Goal: Task Accomplishment & Management: Manage account settings

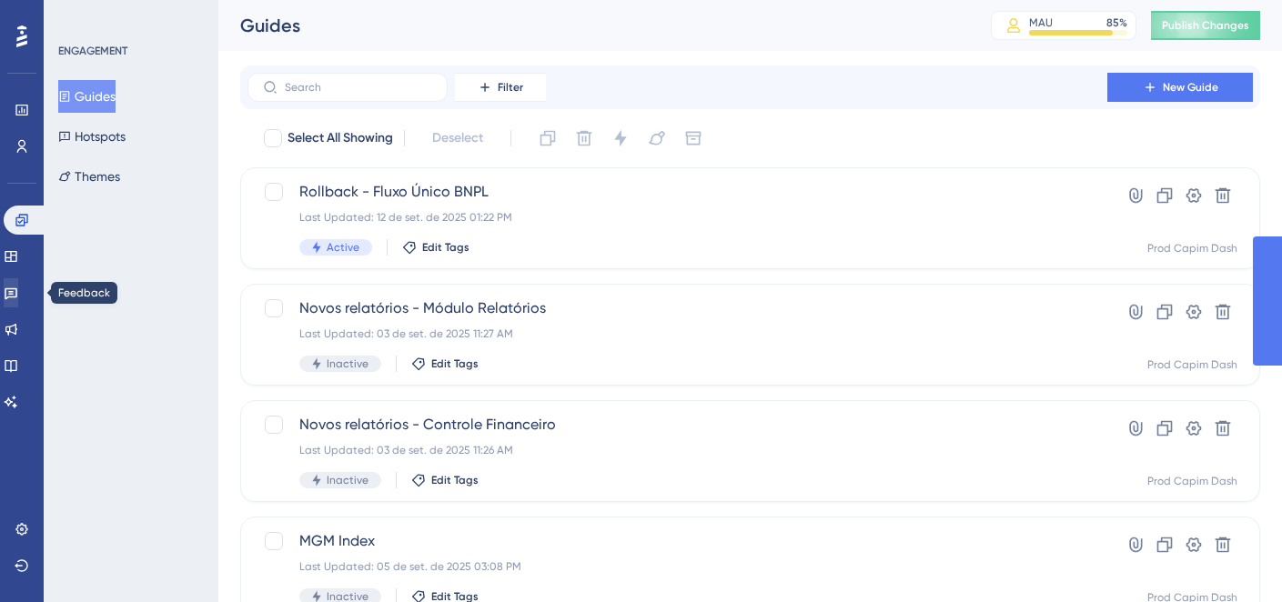
click at [18, 290] on icon at bounding box center [11, 293] width 15 height 15
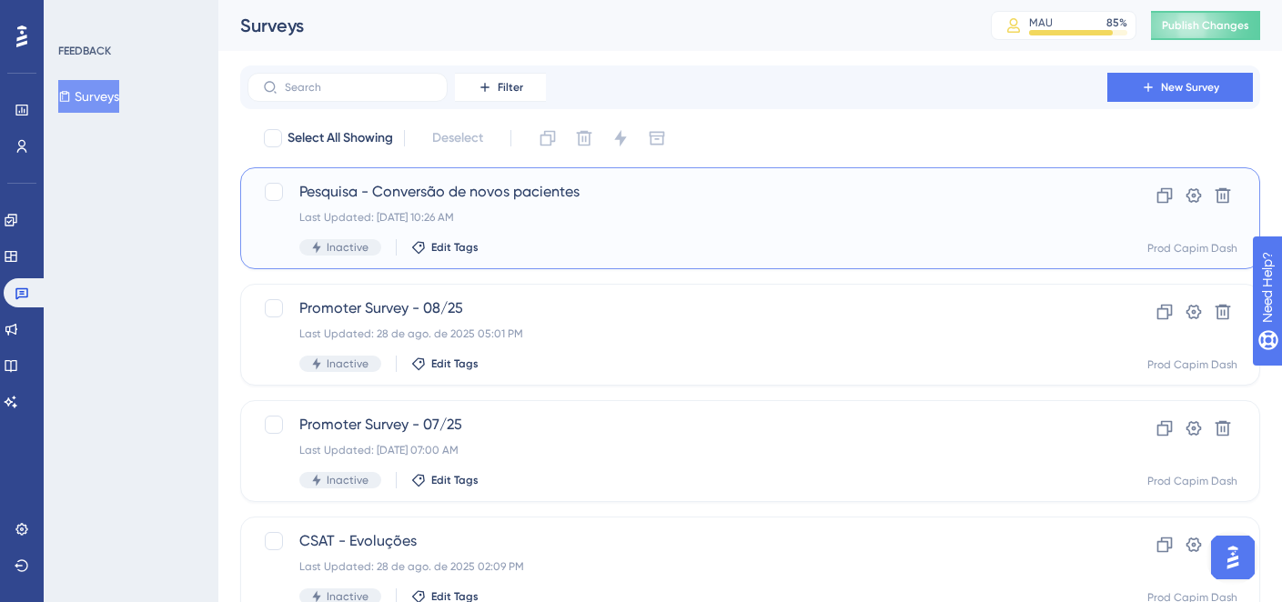
click at [523, 219] on div "Last Updated: [DATE] 10:26 AM" at bounding box center [677, 217] width 756 height 15
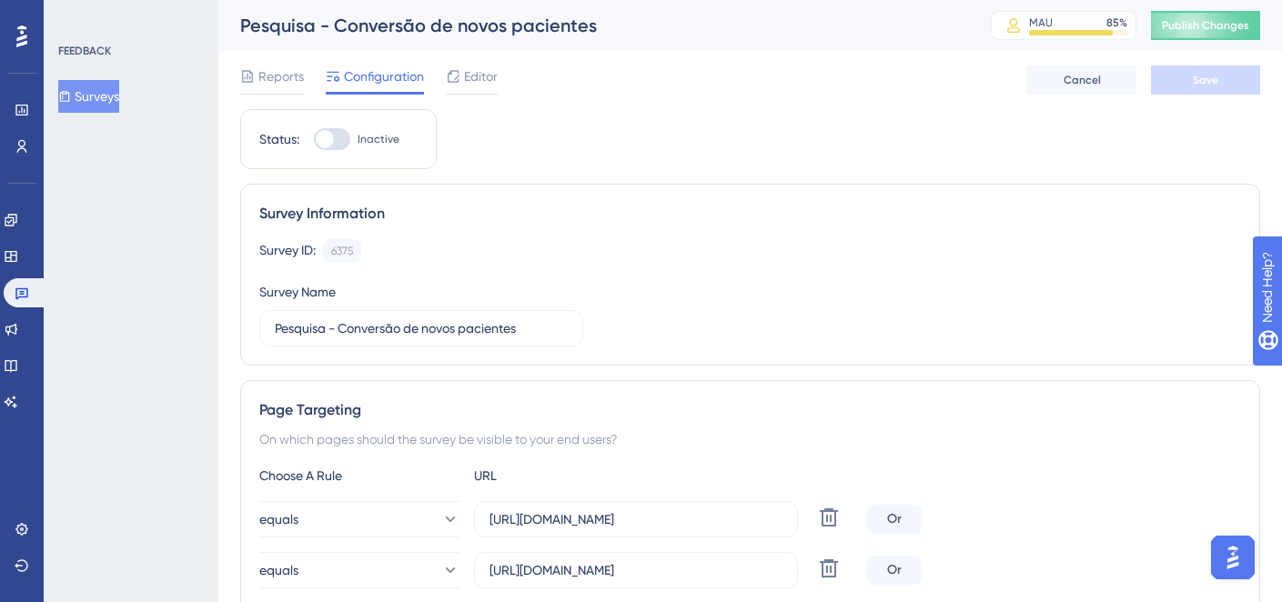
click at [344, 131] on div at bounding box center [332, 139] width 36 height 22
click at [314, 139] on input "Inactive" at bounding box center [313, 139] width 1 height 1
checkbox input "true"
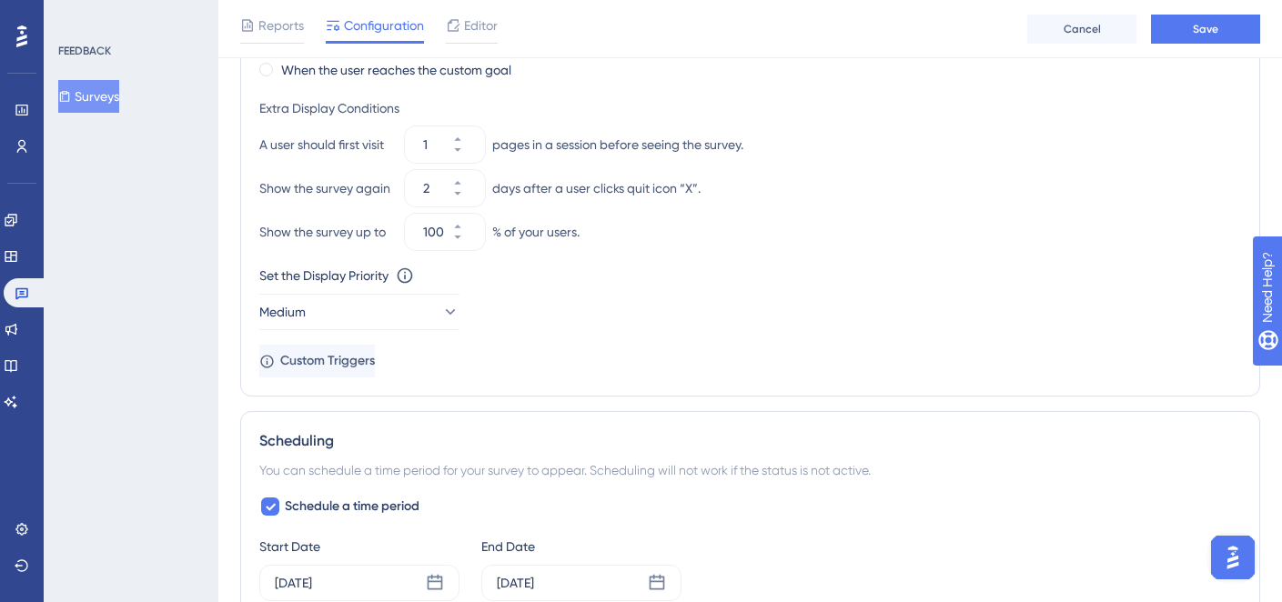
scroll to position [1640, 0]
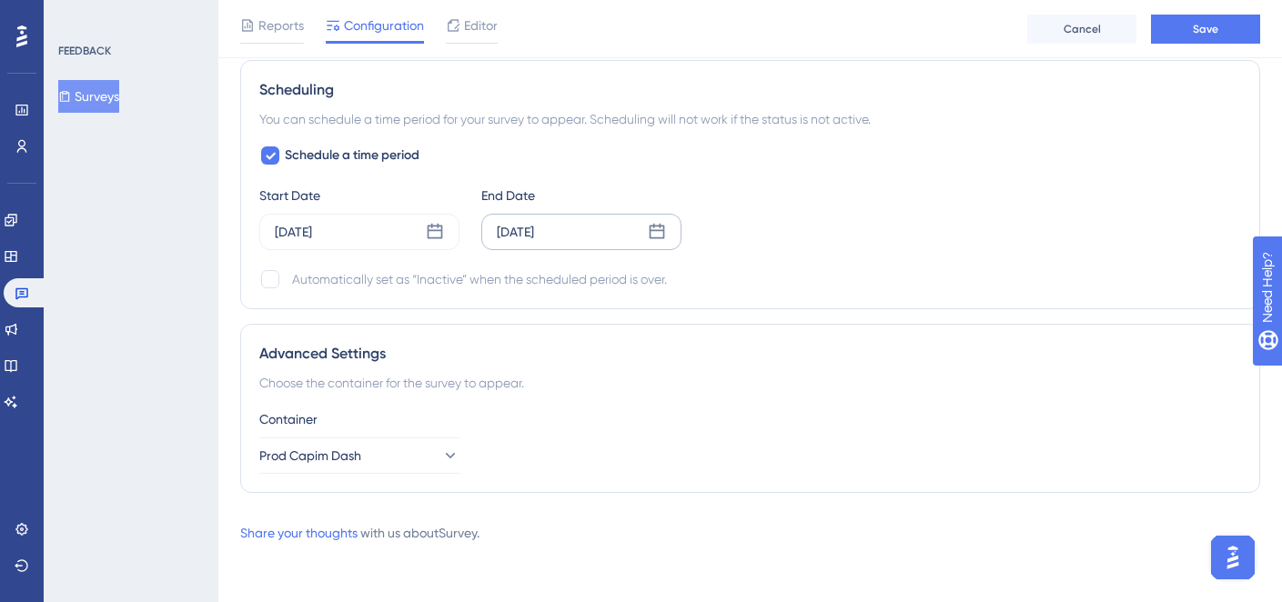
click at [554, 243] on div "[DATE]" at bounding box center [581, 232] width 200 height 36
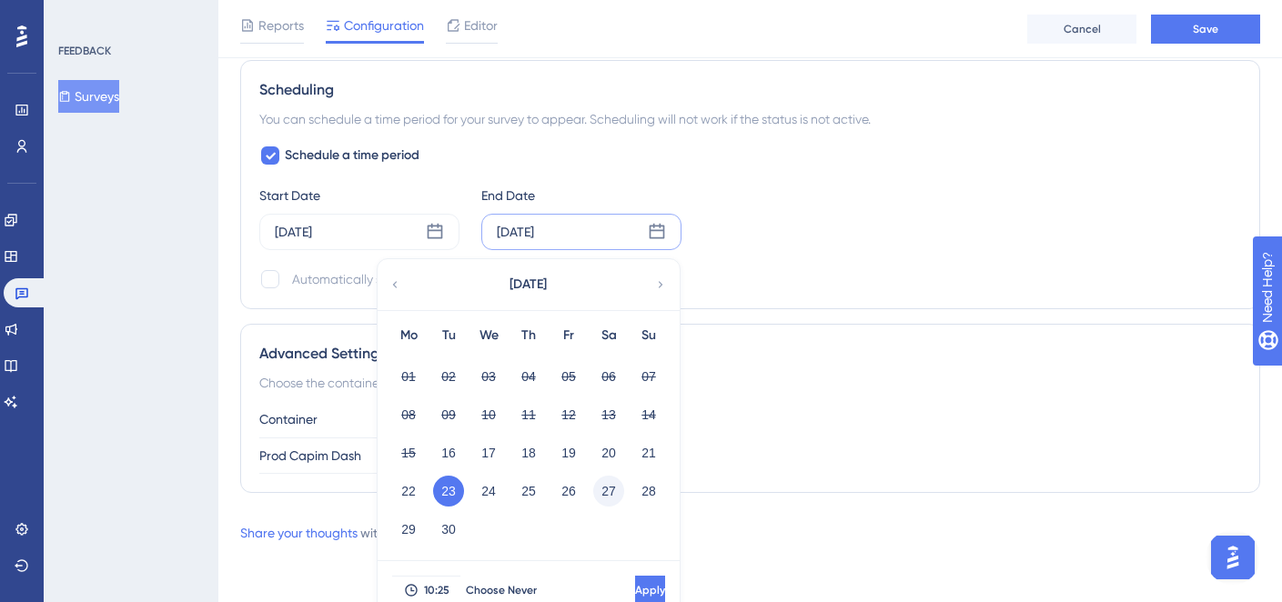
click at [606, 482] on button "27" at bounding box center [608, 491] width 31 height 31
click at [638, 494] on button "28" at bounding box center [648, 491] width 31 height 31
click at [635, 583] on span "Apply" at bounding box center [650, 590] width 30 height 15
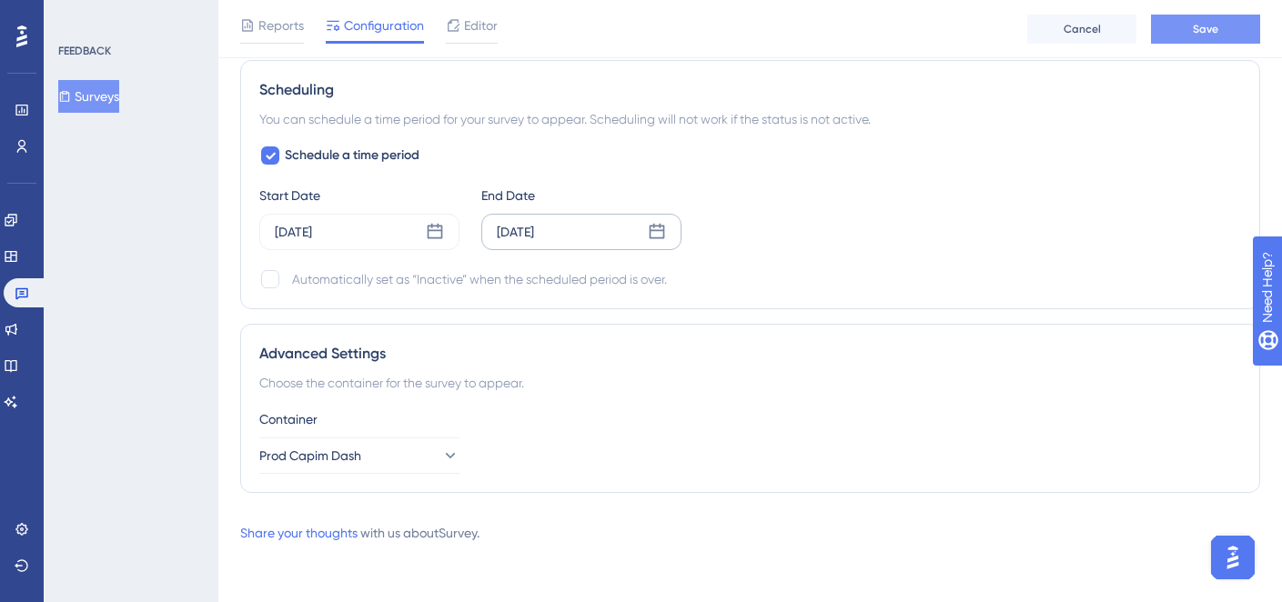
click at [1221, 29] on button "Save" at bounding box center [1205, 29] width 109 height 29
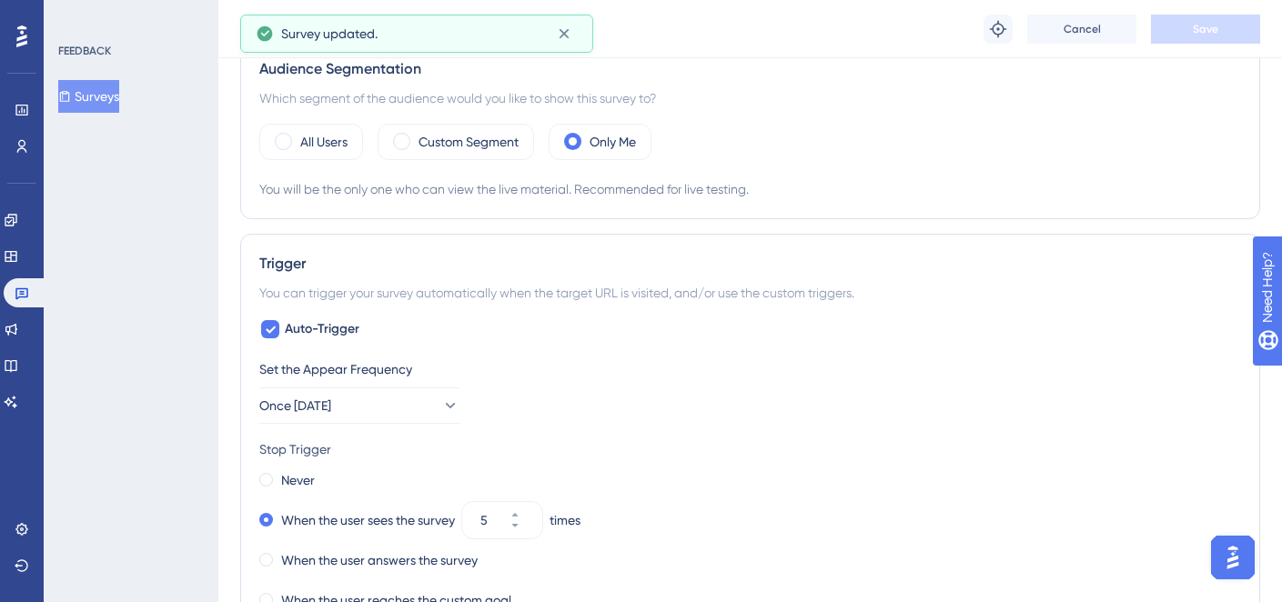
scroll to position [742, 0]
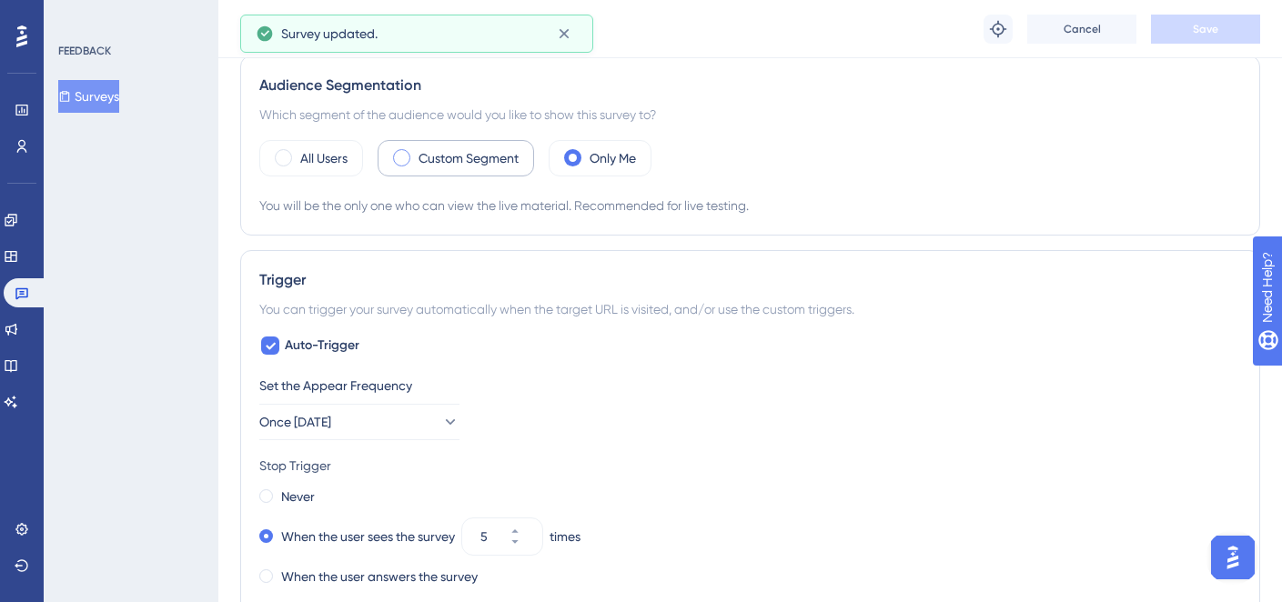
click at [477, 167] on label "Custom Segment" at bounding box center [469, 158] width 100 height 22
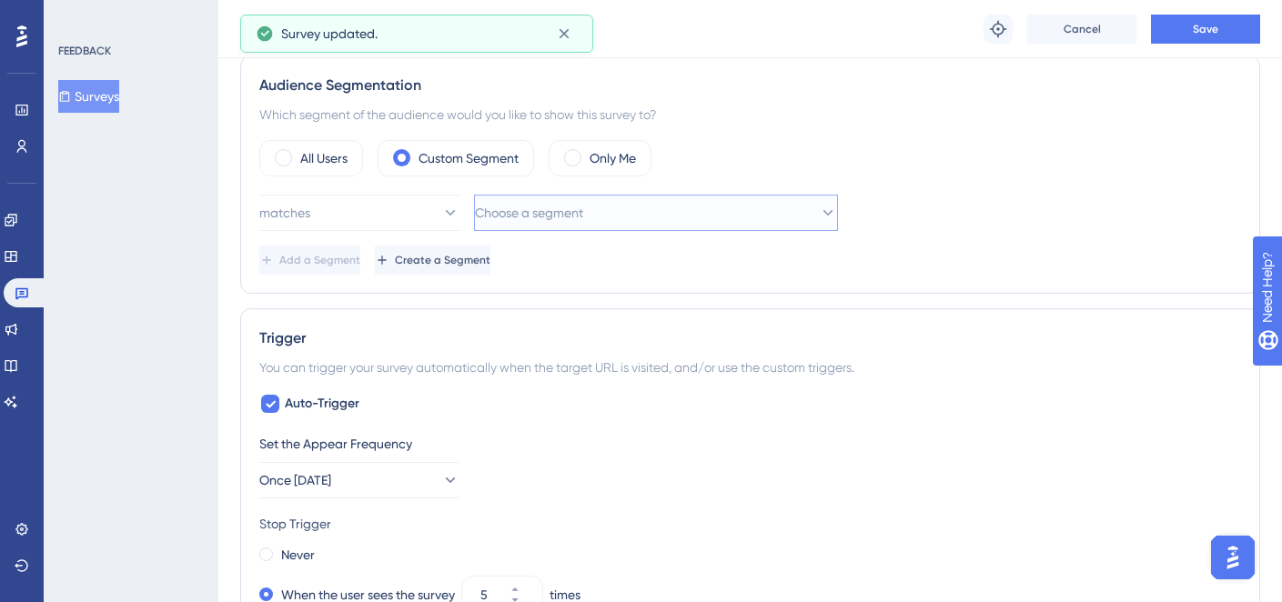
click at [510, 220] on span "Choose a segment" at bounding box center [529, 213] width 108 height 22
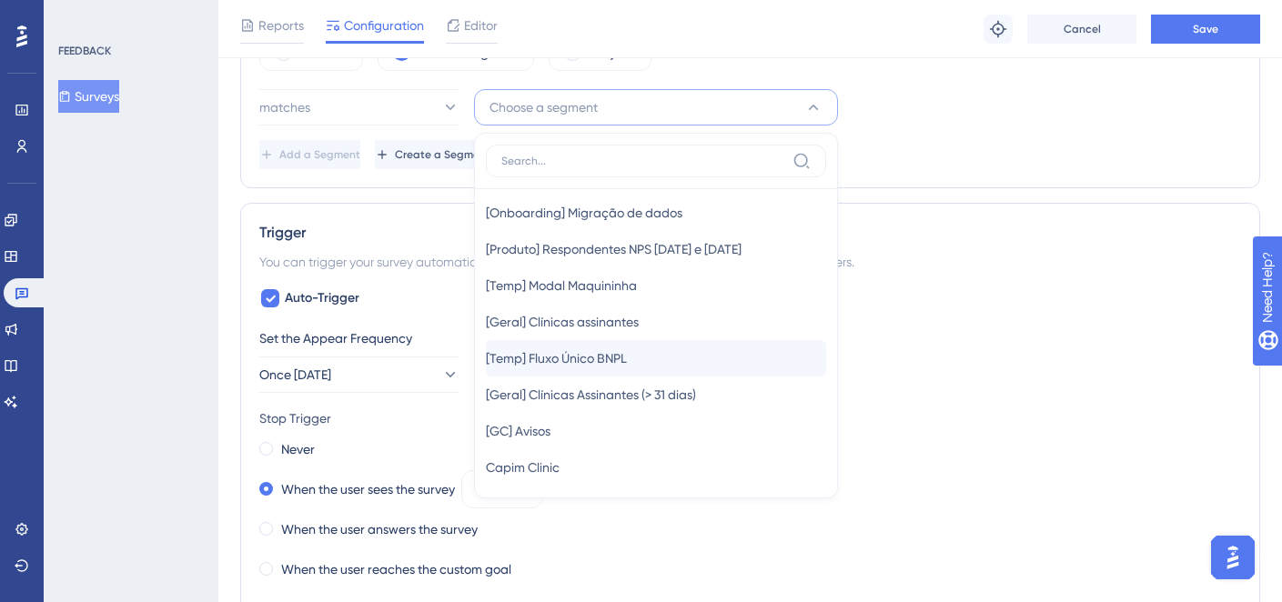
scroll to position [304, 0]
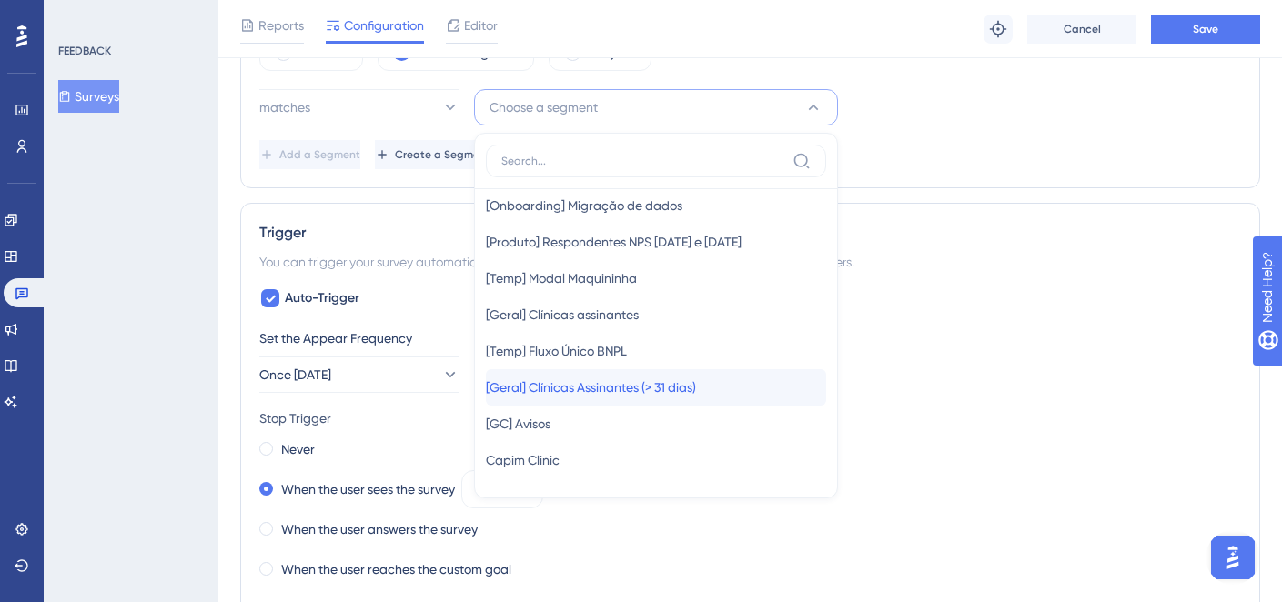
click at [627, 397] on span "[Geral] Clínicas Assinantes (> 31 dias)" at bounding box center [591, 388] width 210 height 22
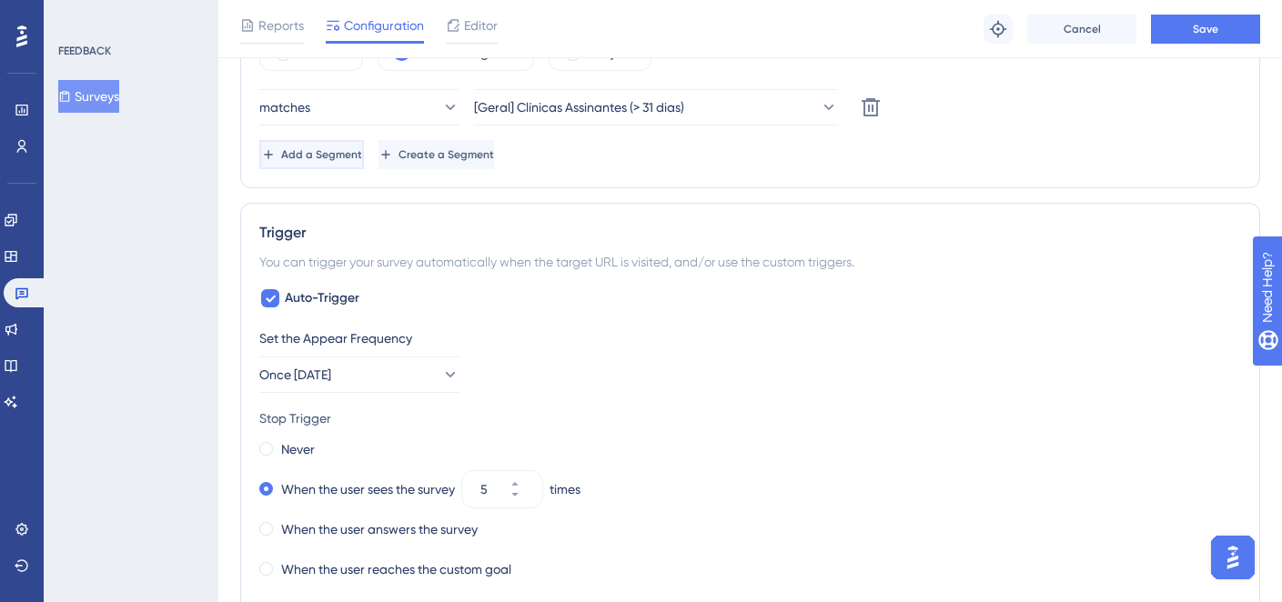
click at [352, 159] on span "Add a Segment" at bounding box center [321, 154] width 81 height 15
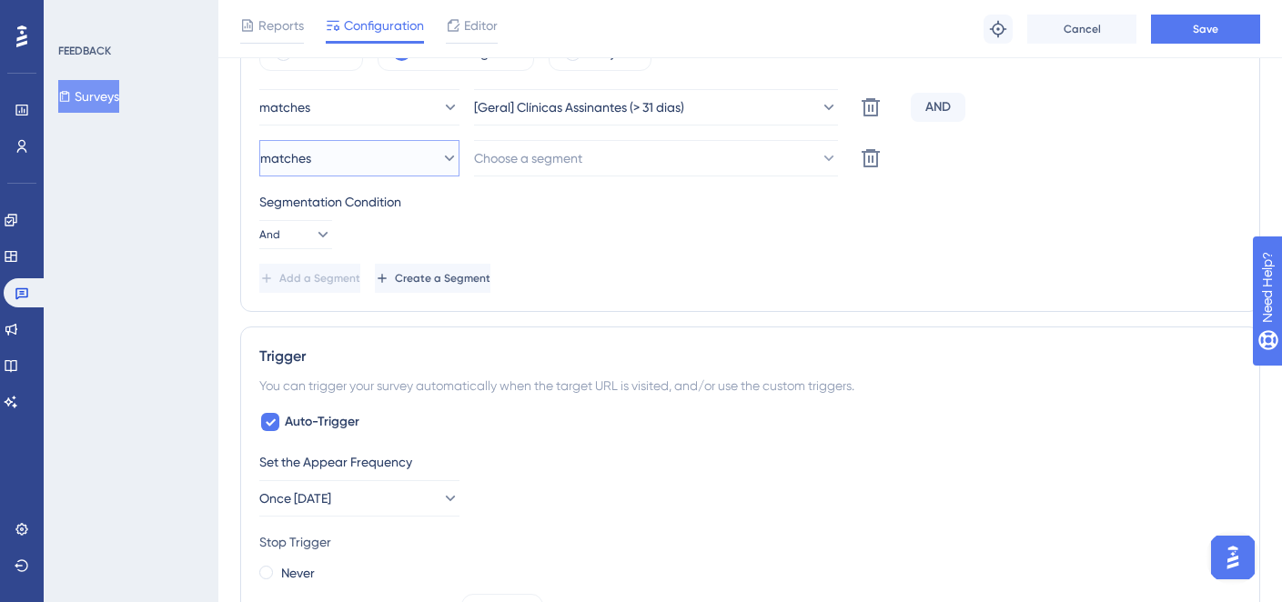
click at [352, 159] on button "matches" at bounding box center [359, 158] width 200 height 36
click at [354, 243] on span "doesn't match" at bounding box center [312, 250] width 83 height 22
click at [545, 171] on button "Choose a segment" at bounding box center [656, 158] width 364 height 36
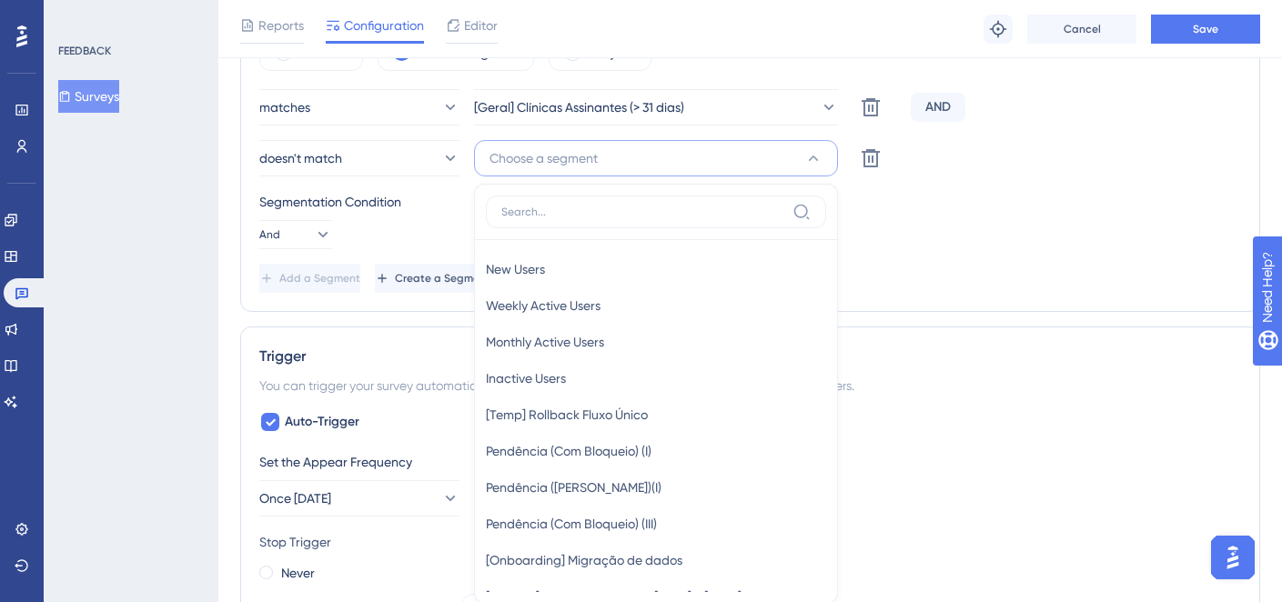
scroll to position [924, 0]
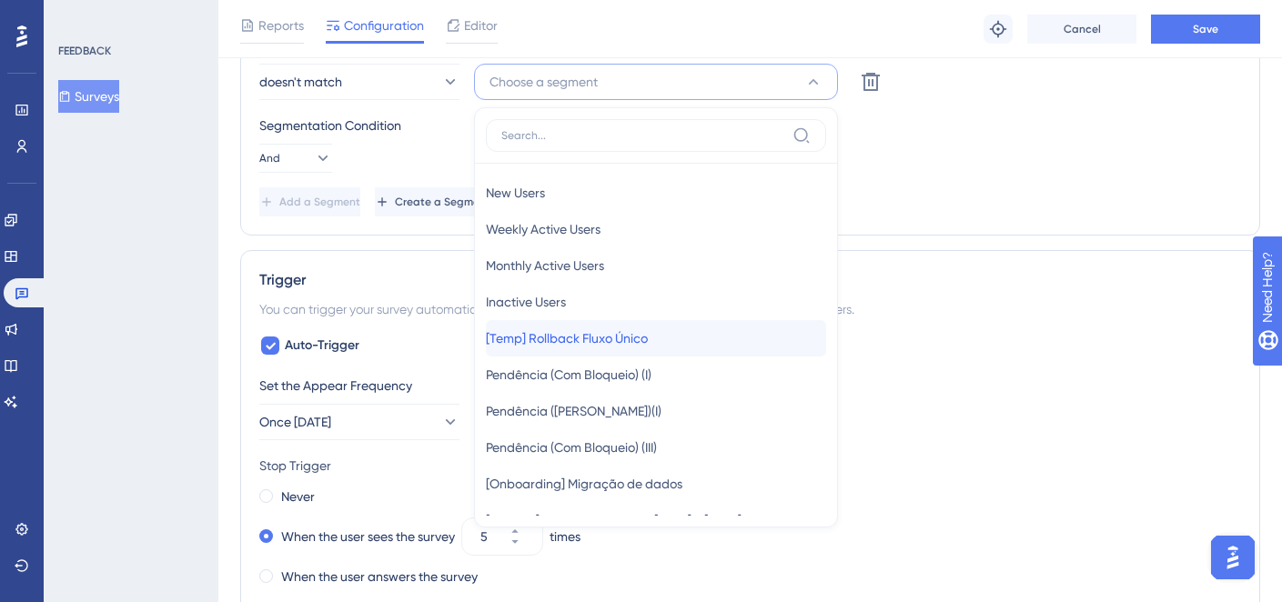
click at [600, 329] on span "[Temp] Rollback Fluxo Único" at bounding box center [567, 339] width 162 height 22
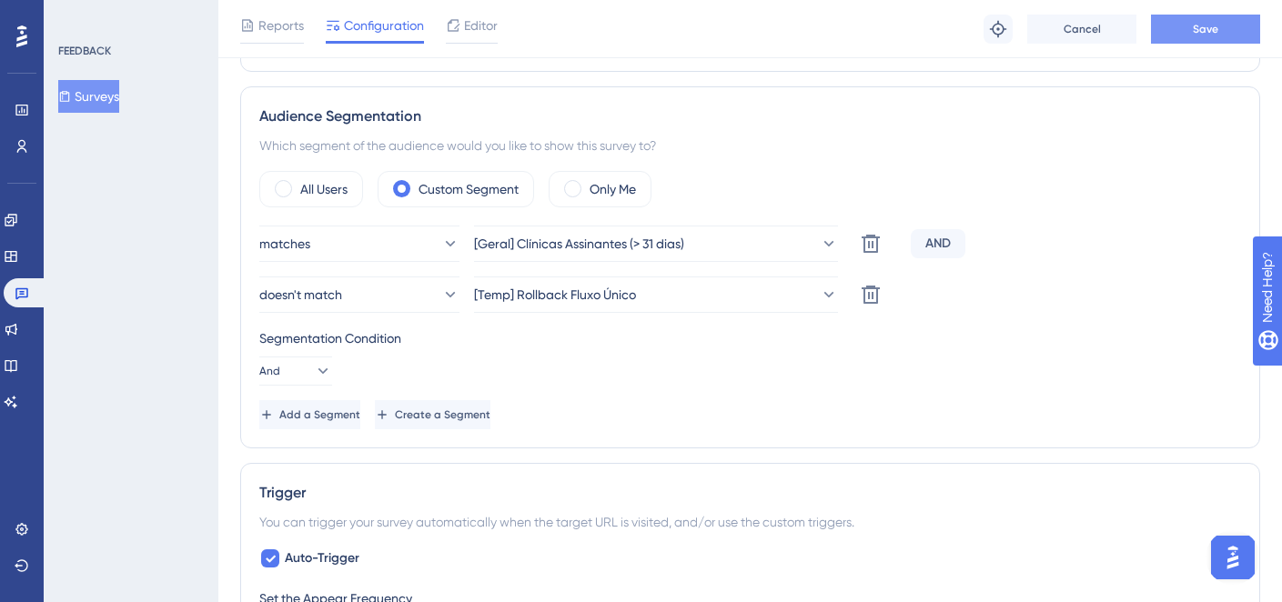
scroll to position [698, 0]
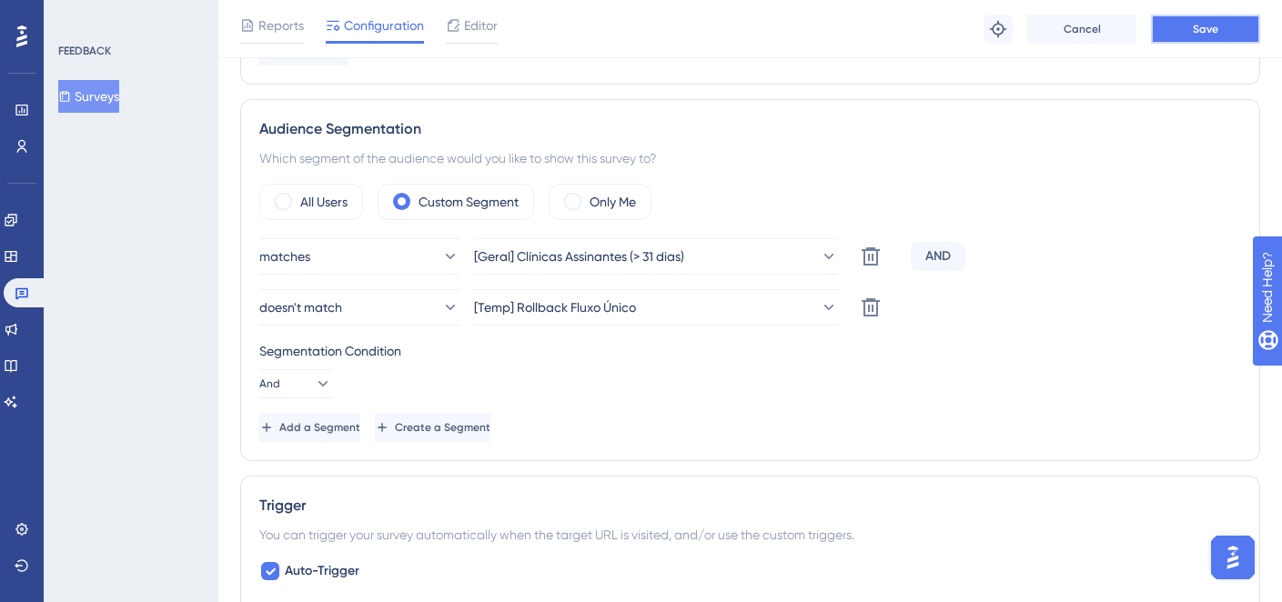
click at [1193, 27] on span "Save" at bounding box center [1205, 29] width 25 height 15
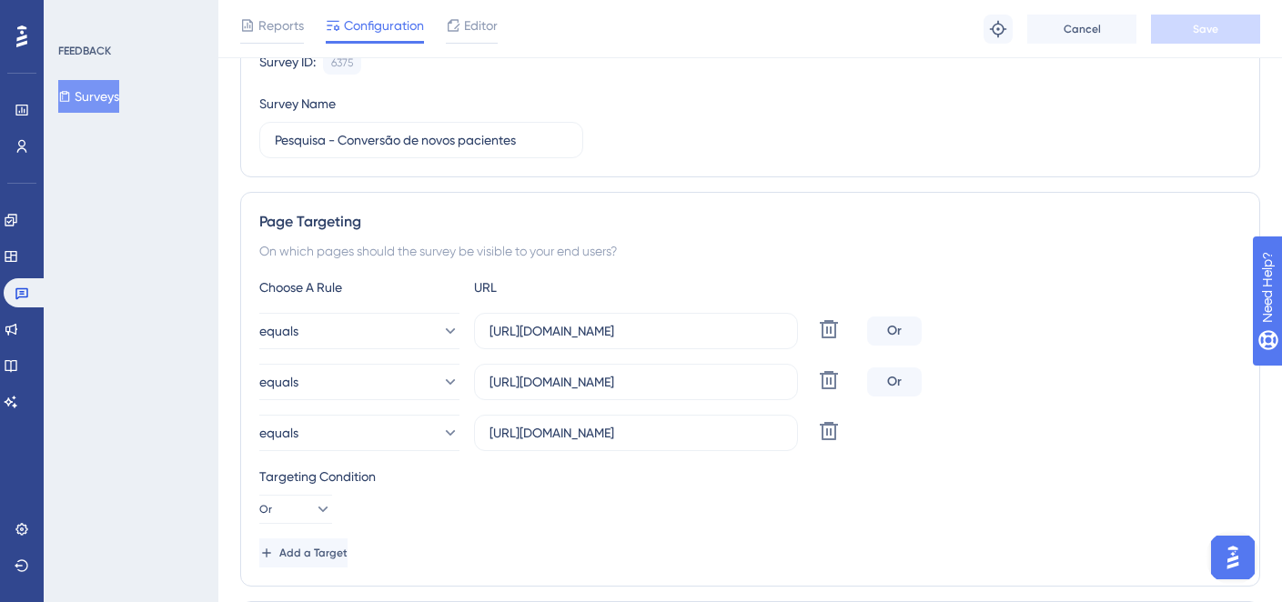
scroll to position [0, 0]
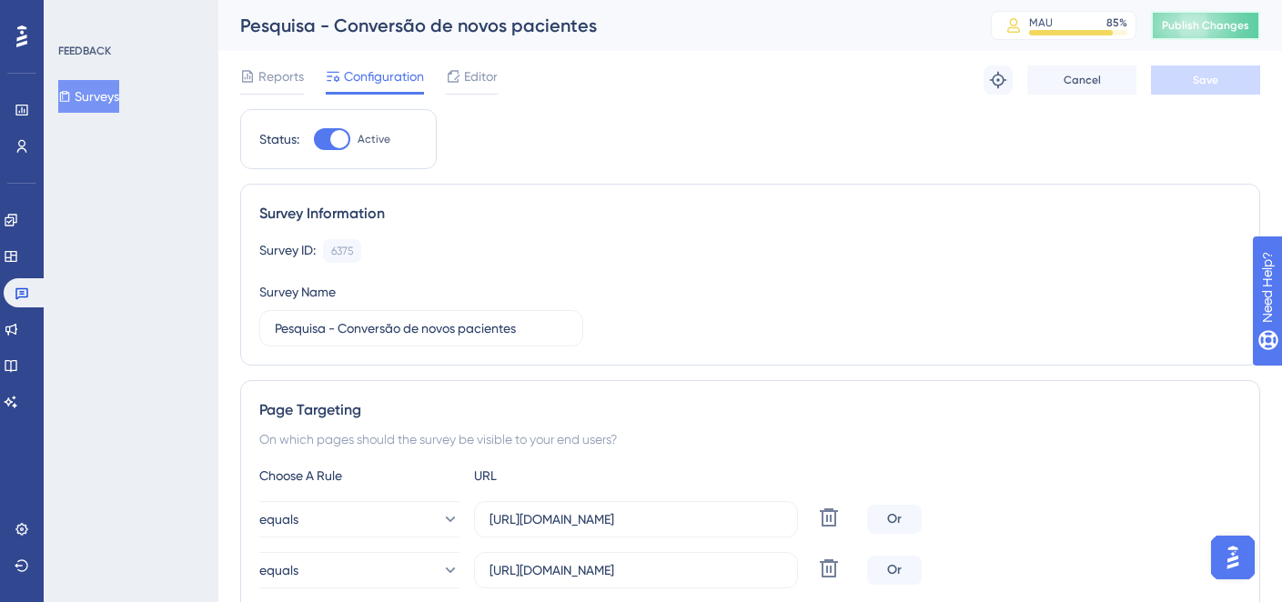
click at [1218, 25] on span "Publish Changes" at bounding box center [1205, 25] width 87 height 15
